Goal: Communication & Community: Participate in discussion

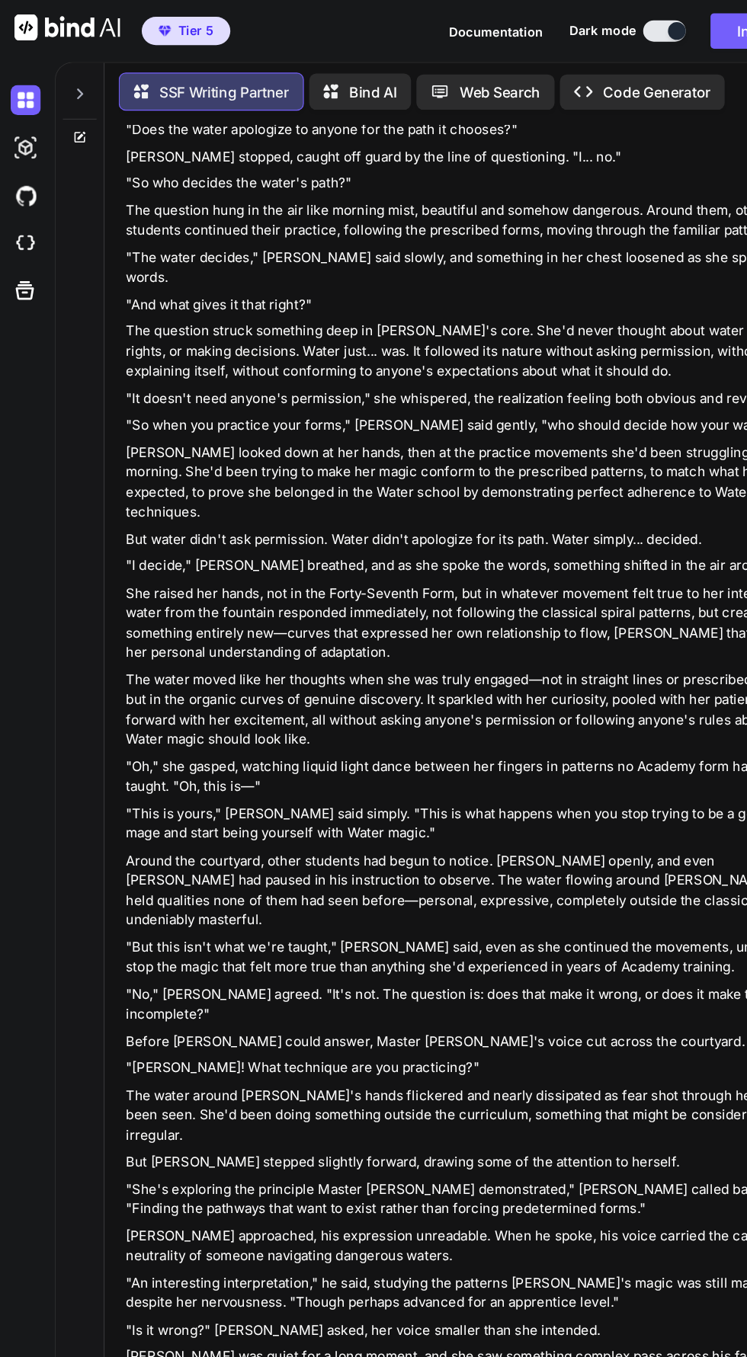
click at [67, 80] on icon at bounding box center [68, 80] width 5 height 9
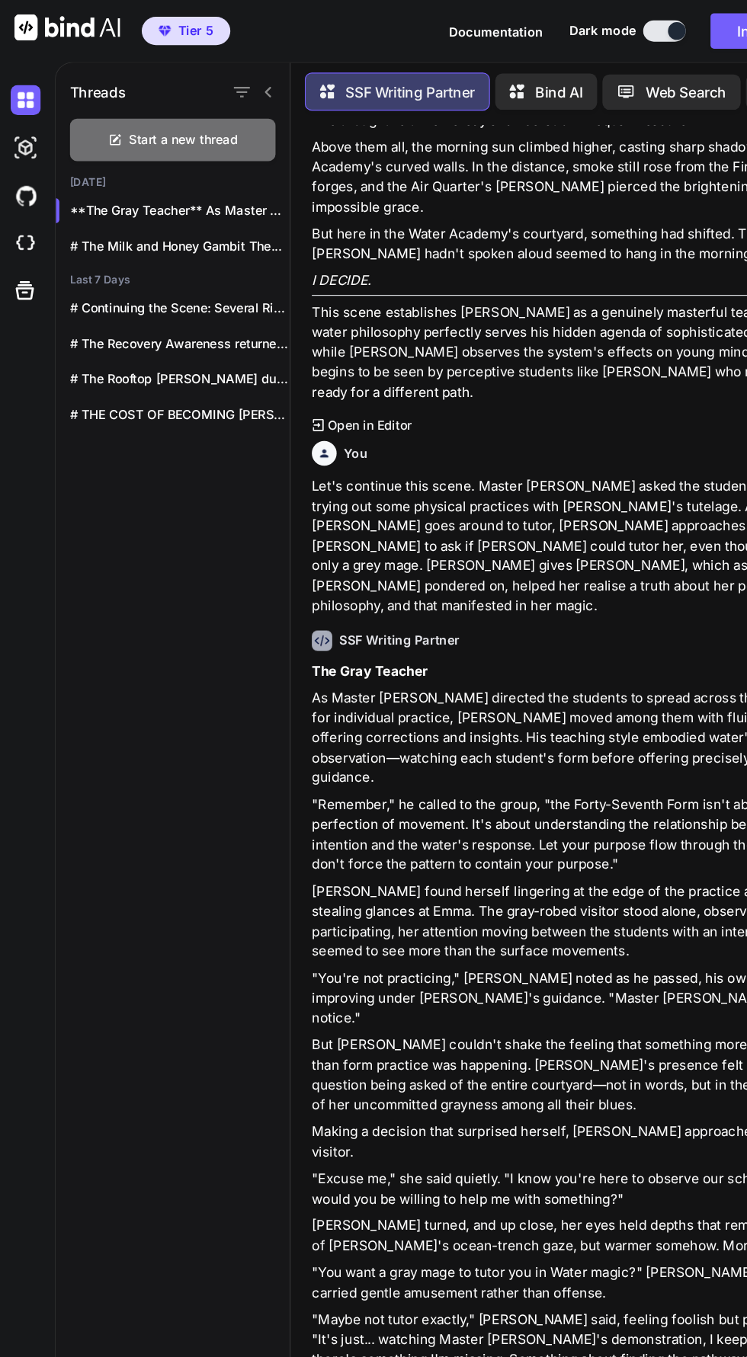
scroll to position [7290, 0]
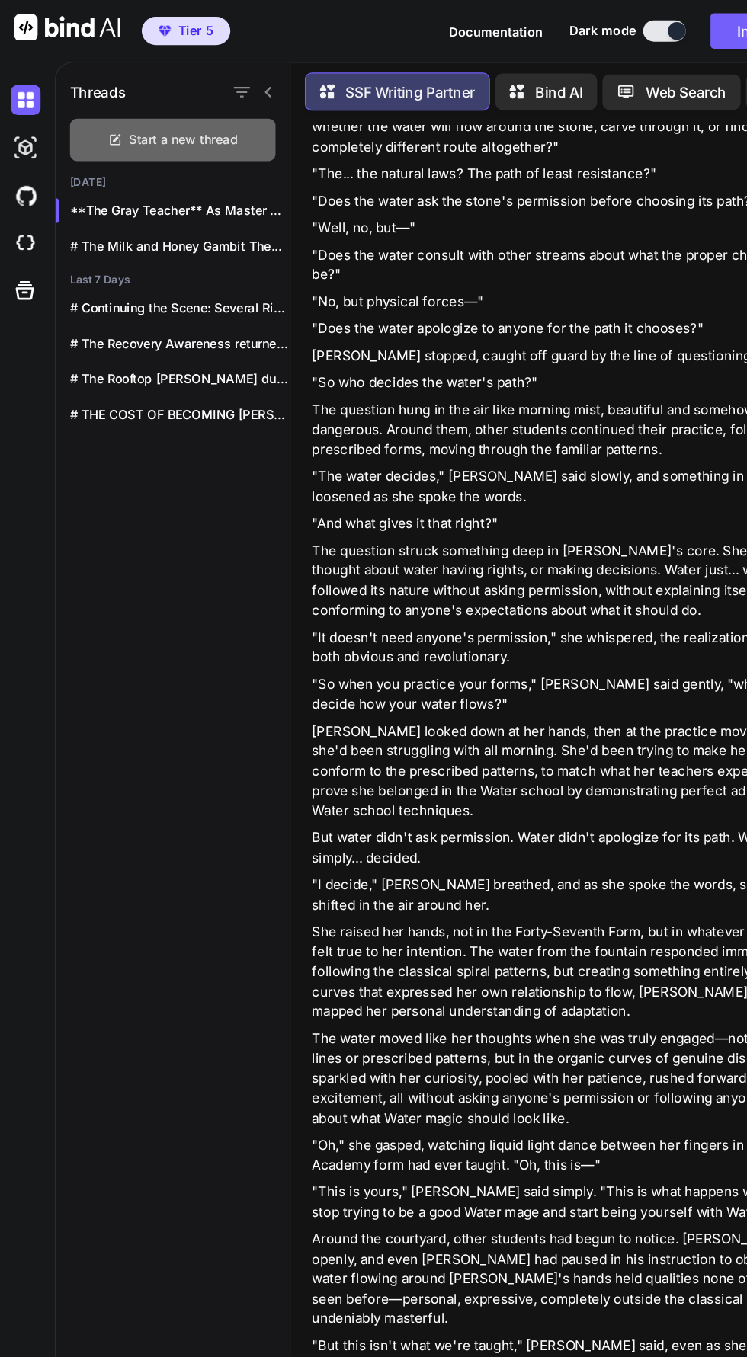
click at [111, 115] on span "Start a new thread" at bounding box center [158, 120] width 94 height 15
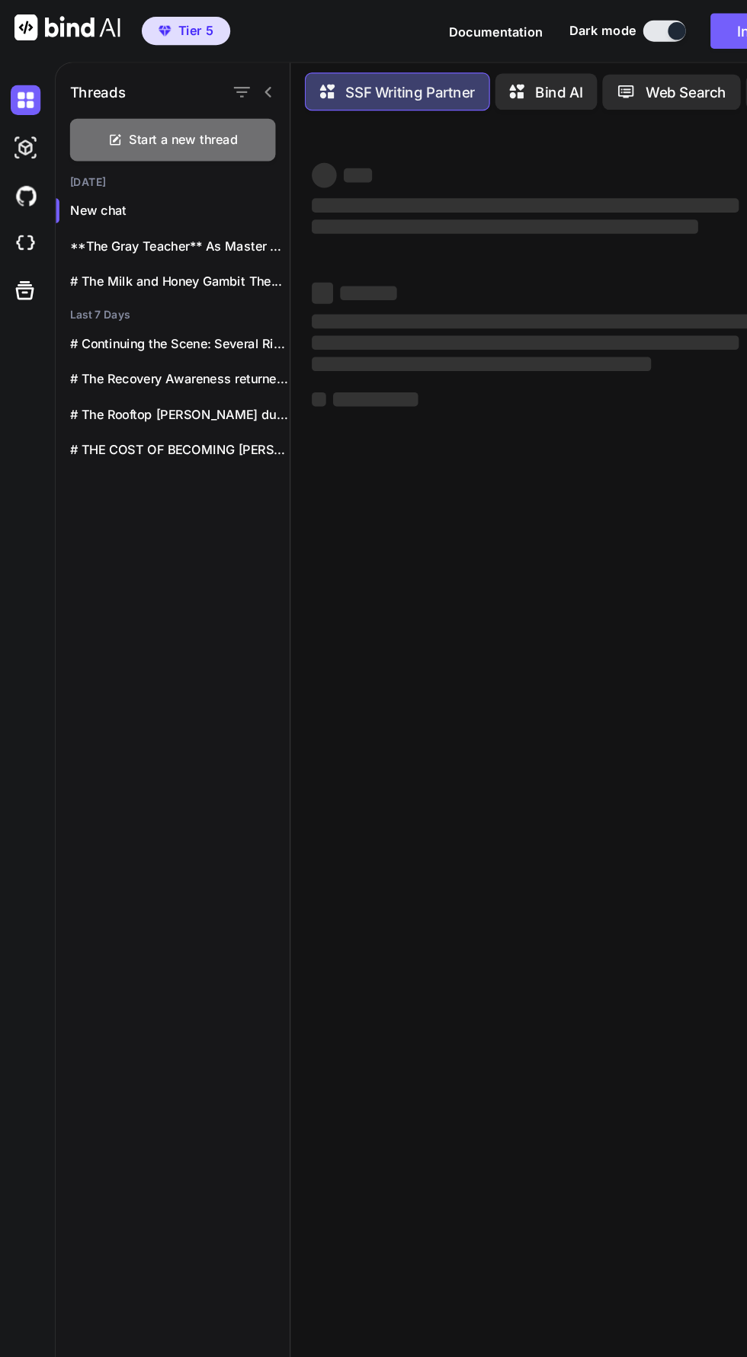
click at [230, 75] on icon at bounding box center [231, 79] width 12 height 12
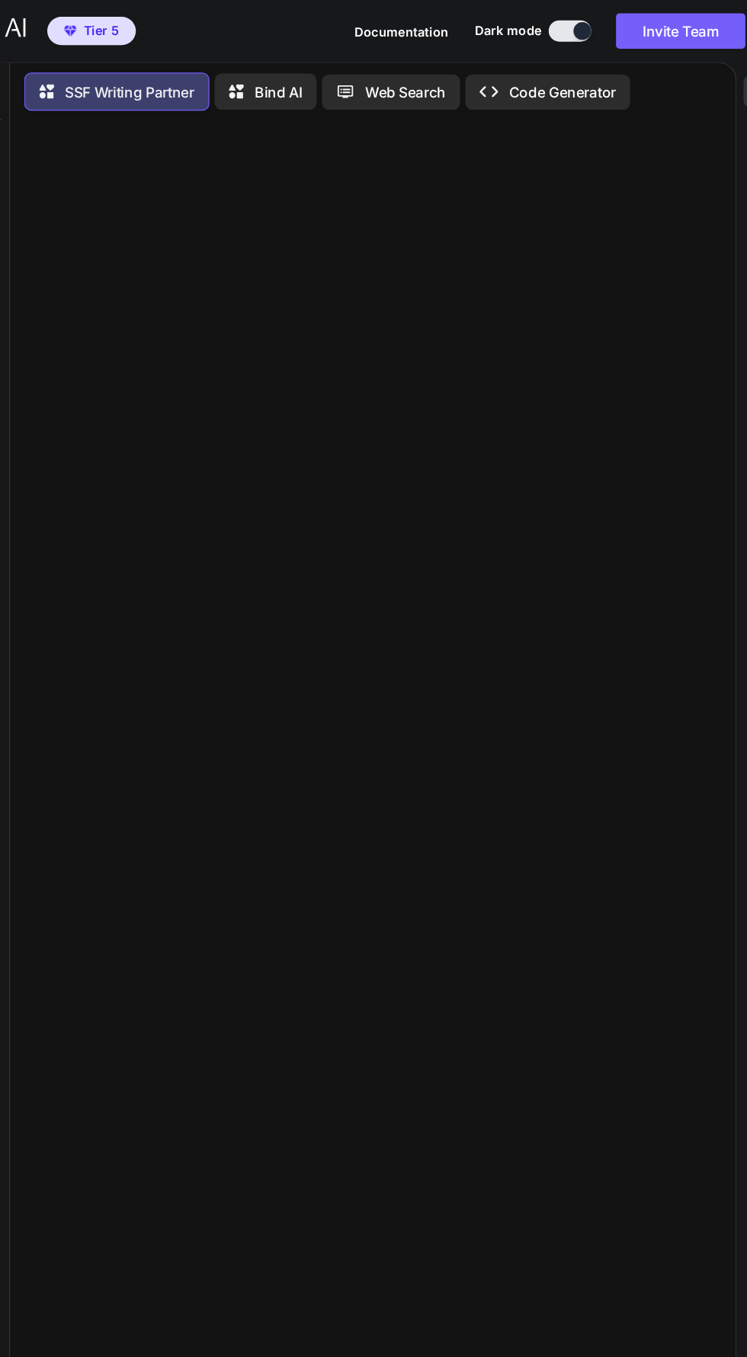
click at [88, 215] on div at bounding box center [69, 703] width 42 height 1306
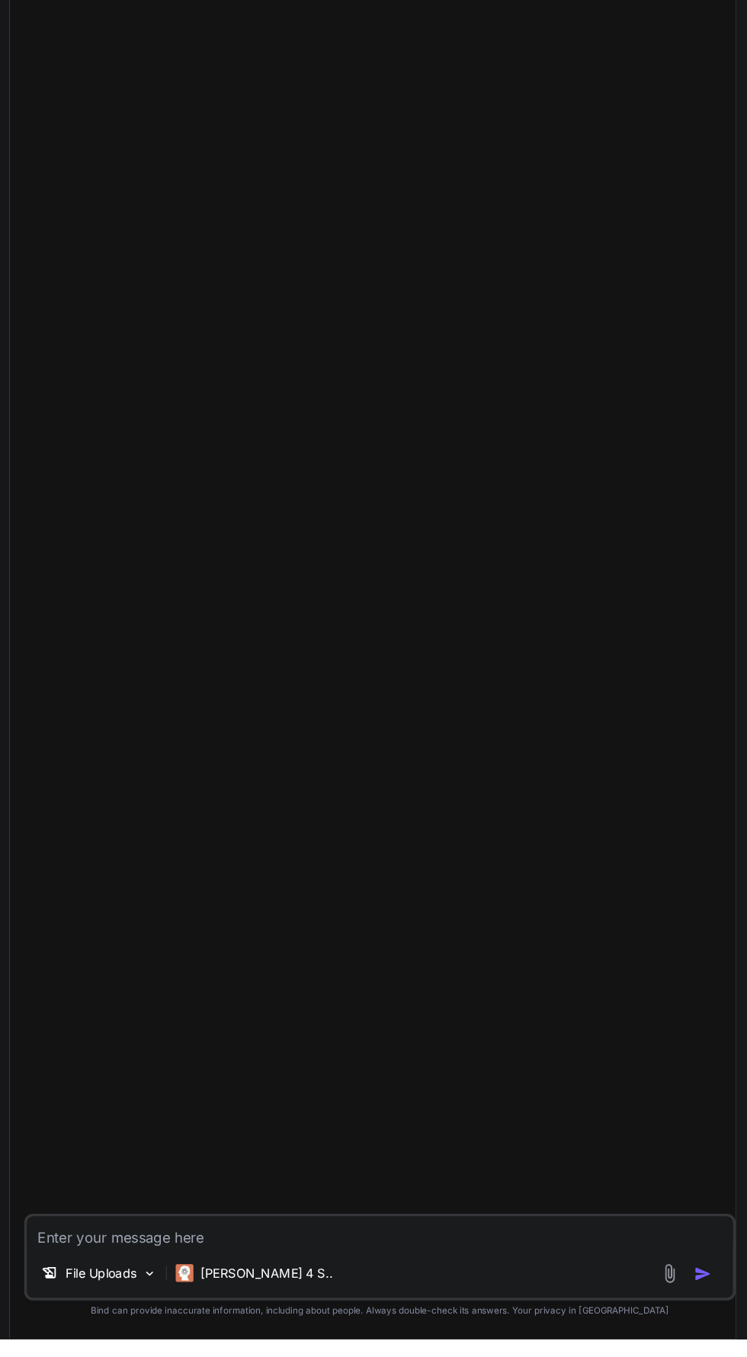
click at [187, 1279] on textarea at bounding box center [407, 1264] width 607 height 27
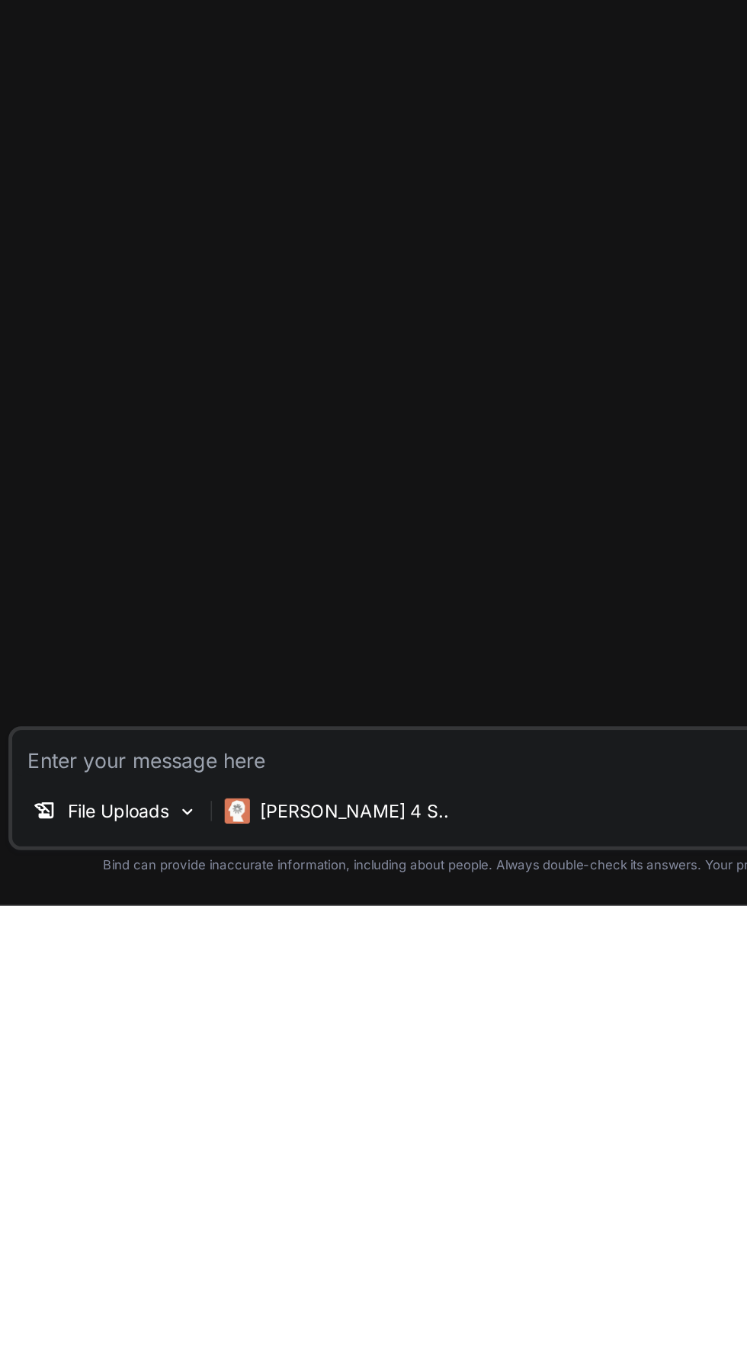
scroll to position [108, 0]
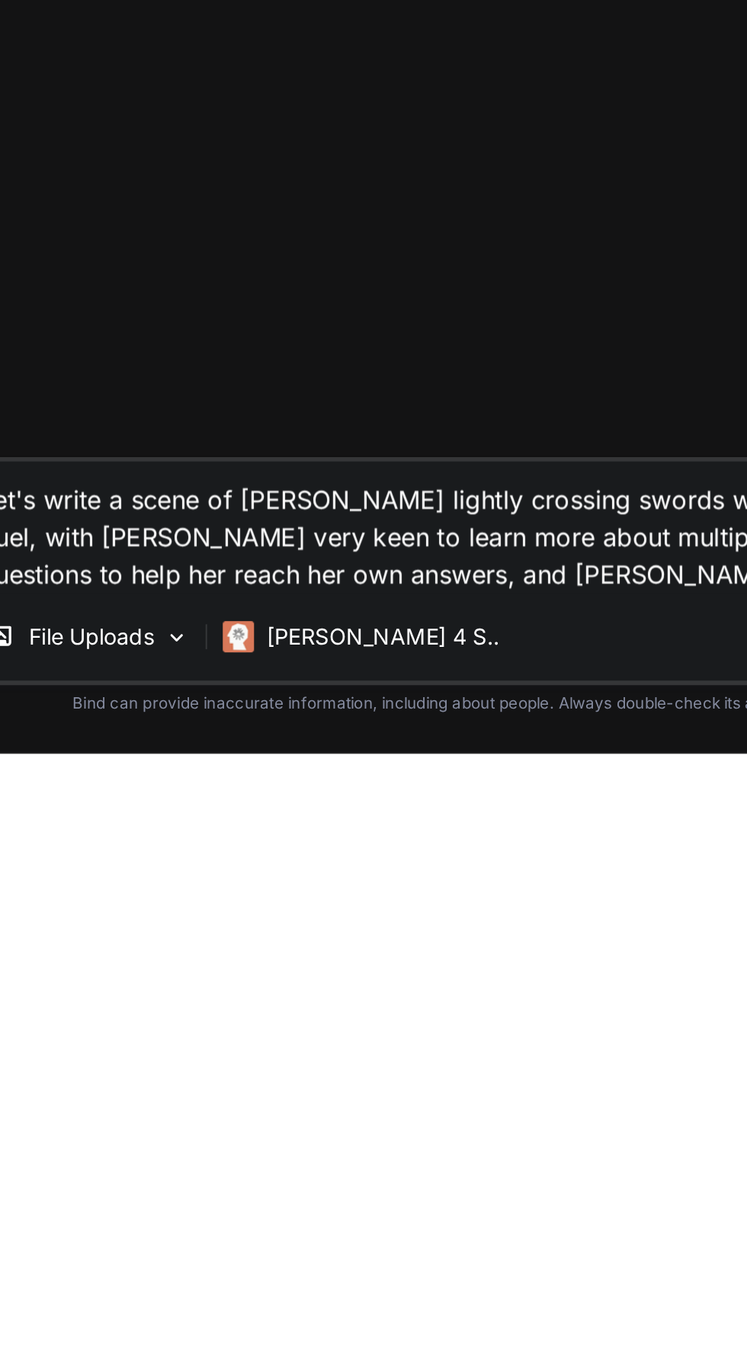
type textarea "Let's write a scene of [PERSON_NAME] lightly crossing swords with [PERSON_NAME]…"
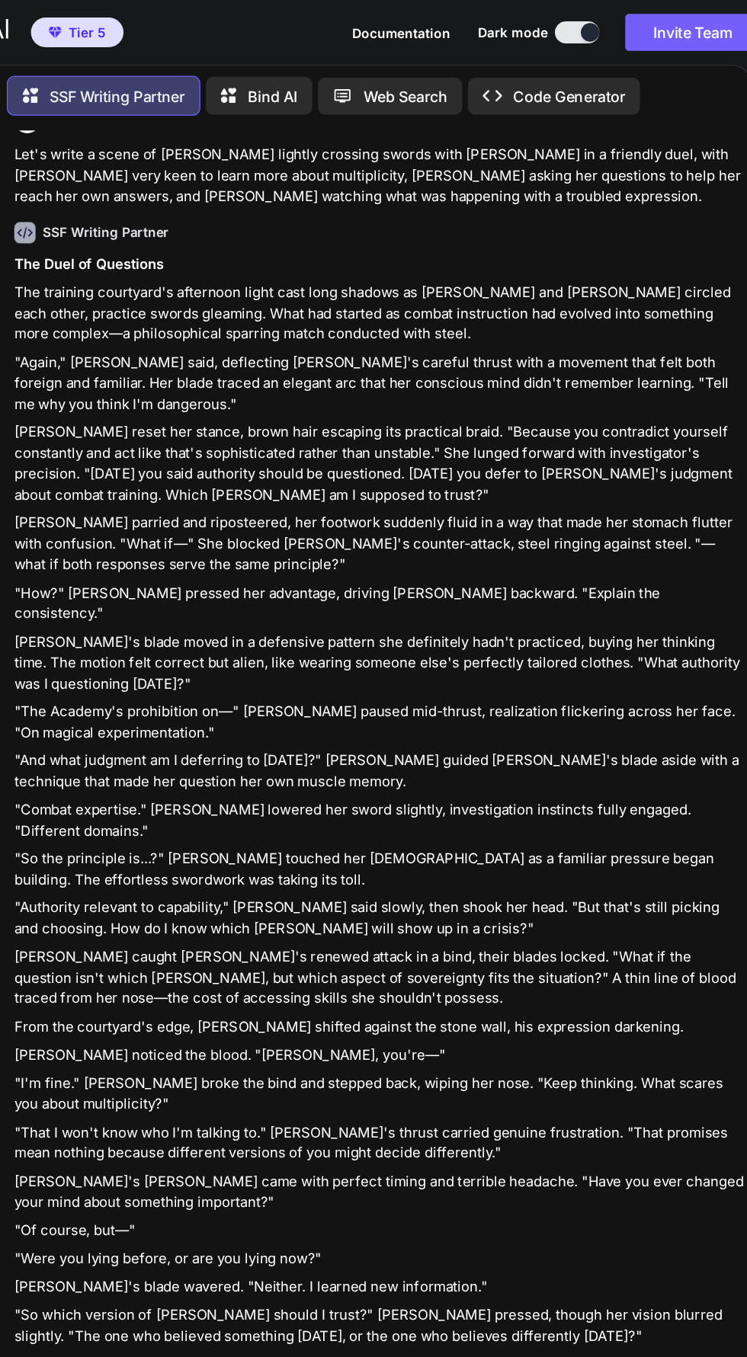
scroll to position [24, 0]
